Goal: Task Accomplishment & Management: Manage account settings

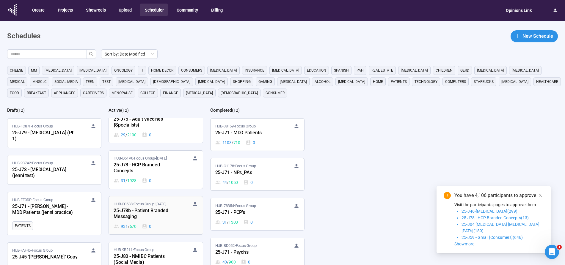
scroll to position [13, 0]
click at [153, 163] on div "25-J78 - HCP Branded Concepts" at bounding box center [146, 169] width 65 height 14
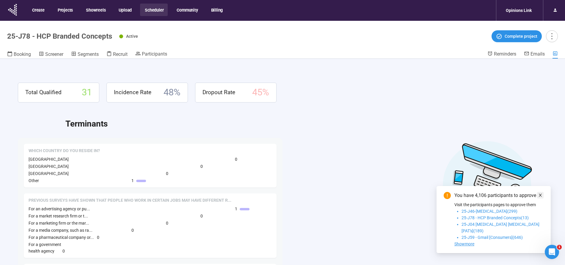
click at [540, 197] on icon "close" at bounding box center [540, 195] width 4 height 4
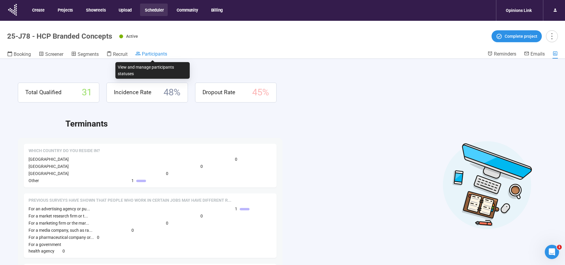
click at [157, 57] on link "Participants" at bounding box center [151, 54] width 32 height 7
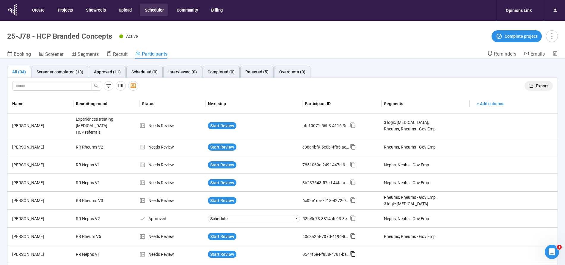
click at [542, 85] on span "Export" at bounding box center [542, 86] width 12 height 7
click at [542, 83] on span "Export" at bounding box center [542, 86] width 12 height 7
click at [146, 12] on button "Scheduler" at bounding box center [154, 10] width 28 height 12
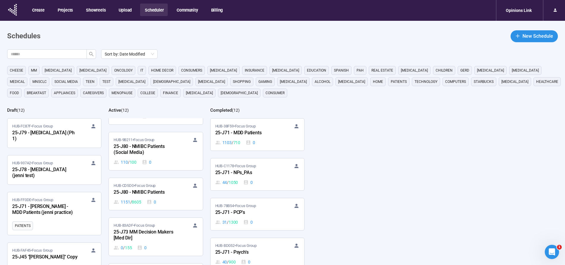
scroll to position [131, 0]
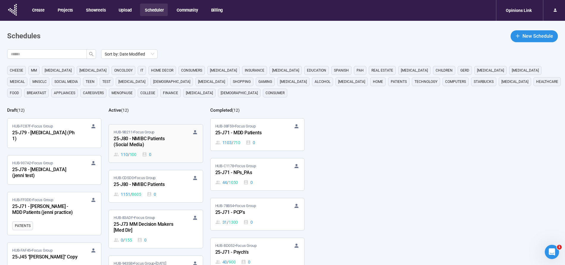
click at [139, 133] on span "HUB-9B211 • Focus Group" at bounding box center [134, 132] width 41 height 6
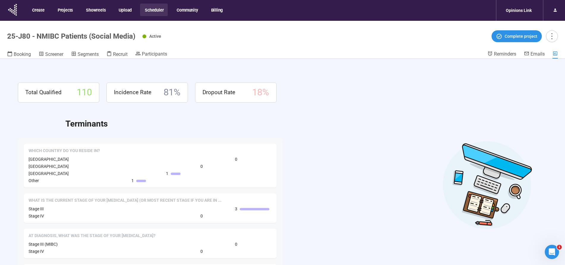
click at [155, 50] on header "25-J80 - NMIBC Patients (Social Media) Active Complete project Booking Screener…" at bounding box center [282, 40] width 565 height 38
click at [156, 53] on span "Participants" at bounding box center [154, 54] width 25 height 6
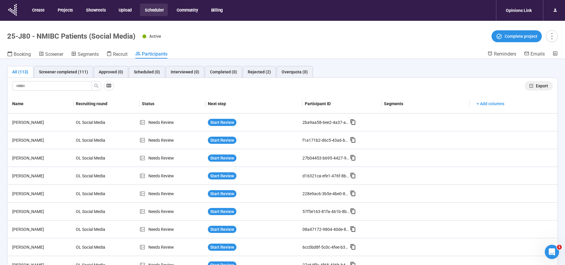
click at [542, 84] on span "Export" at bounding box center [542, 86] width 12 height 7
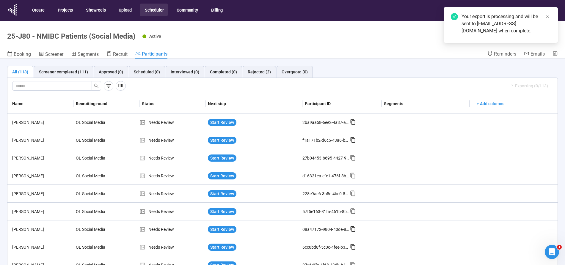
click at [152, 8] on button "Scheduler" at bounding box center [154, 10] width 28 height 12
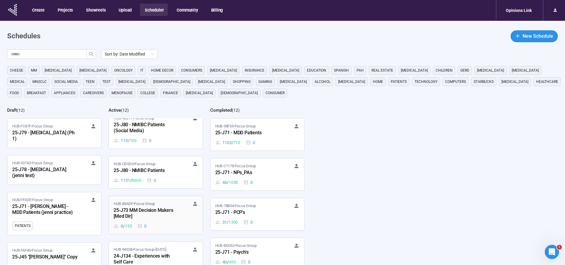
scroll to position [150, 0]
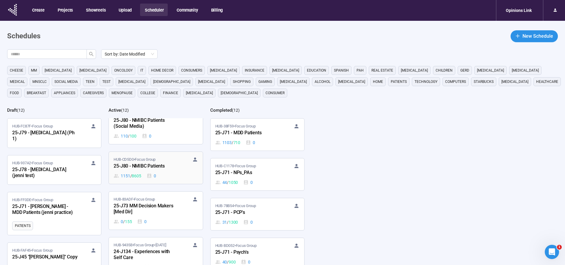
click at [136, 163] on div "25-J80 - NMIBC Patients" at bounding box center [146, 167] width 65 height 8
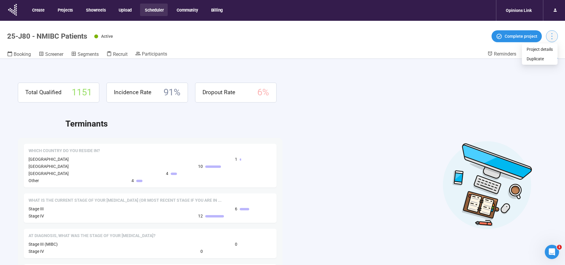
click at [551, 35] on icon "more" at bounding box center [552, 36] width 8 height 8
click at [440, 114] on div "Total Qualified 1151 Incidence Rate 91 % Dropout Rate 6 % Terminants Which coun…" at bounding box center [282, 172] width 565 height 227
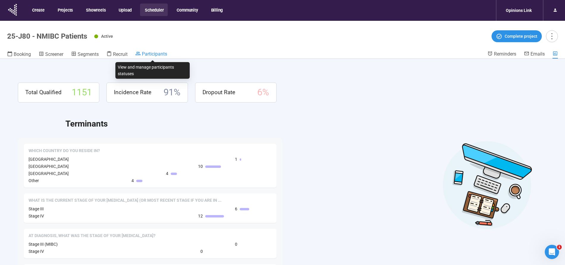
click at [150, 55] on span "Participants" at bounding box center [154, 54] width 25 height 6
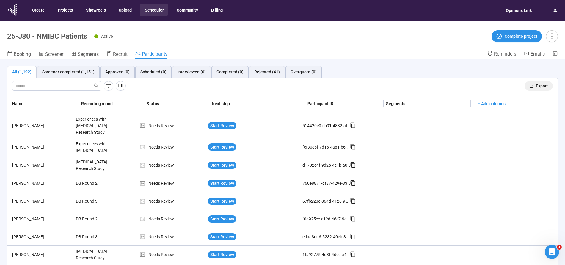
click at [543, 85] on span "Export" at bounding box center [542, 86] width 12 height 7
click at [499, 172] on td at bounding box center [514, 165] width 88 height 18
click at [117, 55] on span "Recruit" at bounding box center [120, 54] width 15 height 6
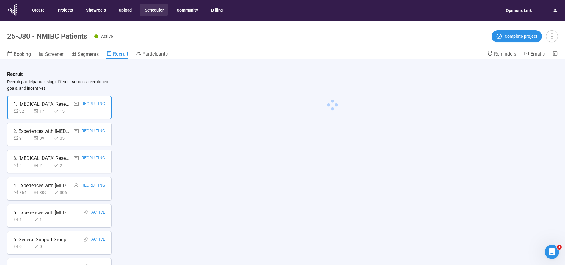
scroll to position [533, 0]
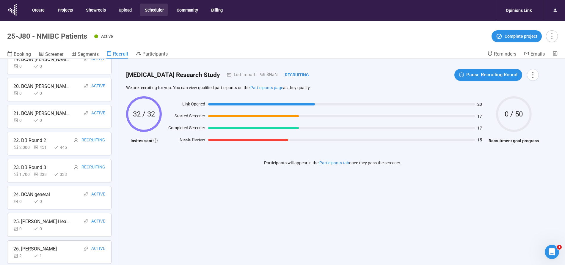
drag, startPoint x: 60, startPoint y: 242, endPoint x: 66, endPoint y: 236, distance: 8.8
click at [61, 245] on div "26. Michael Vasallo Active" at bounding box center [59, 248] width 92 height 7
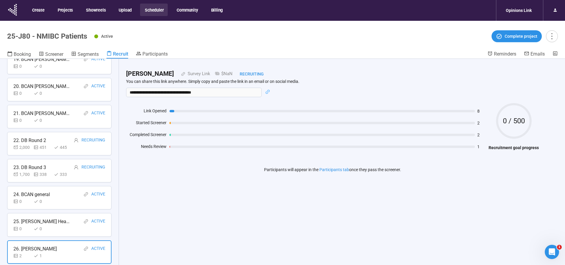
click at [520, 84] on p "You can share this link anywhere. Simply copy and paste the link in an email or…" at bounding box center [332, 81] width 413 height 5
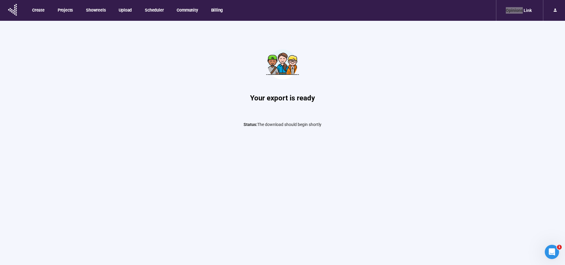
click at [462, 2] on nav "Create Projects Showreels Upload Scheduler Community Billing Opinions Link" at bounding box center [282, 10] width 565 height 21
